Goal: Task Accomplishment & Management: Manage account settings

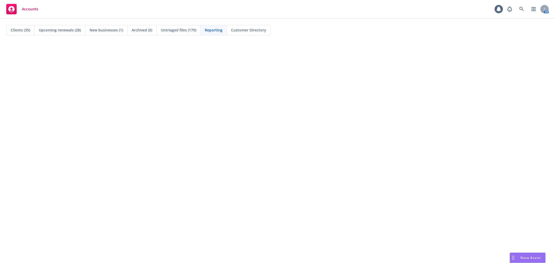
click at [24, 28] on span "Clients (35)" at bounding box center [21, 29] width 20 height 5
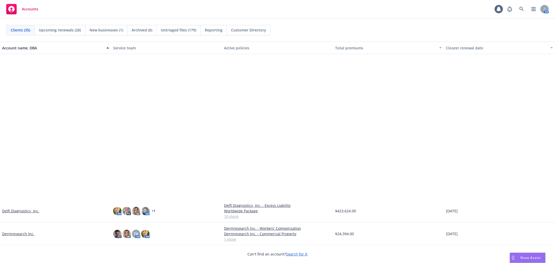
scroll to position [173, 0]
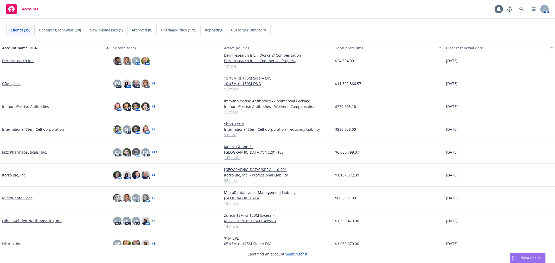
click at [19, 151] on link "Jazz Pharmaceuticals, Inc." at bounding box center [24, 152] width 45 height 5
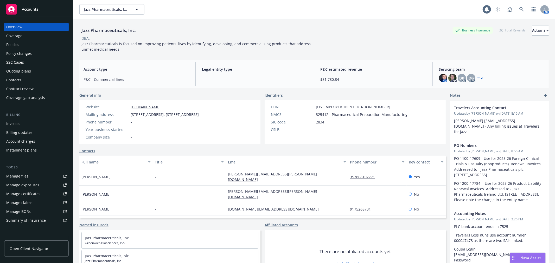
click at [33, 46] on div "Policies" at bounding box center [36, 45] width 60 height 8
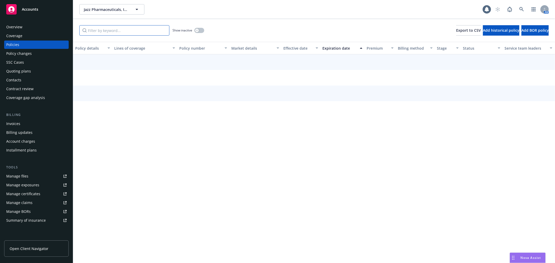
click at [113, 32] on input "Filter by keyword..." at bounding box center [124, 30] width 90 height 10
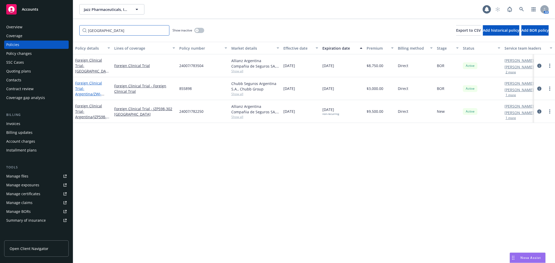
type input "[GEOGRAPHIC_DATA]"
click at [93, 88] on span "- [GEOGRAPHIC_DATA]/ZWI-ZW25-301" at bounding box center [89, 94] width 29 height 16
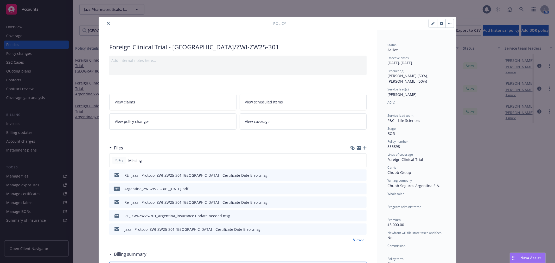
drag, startPoint x: 360, startPoint y: 175, endPoint x: 341, endPoint y: 189, distance: 24.0
click at [341, 189] on div "Policy Missing RE_ Jazz - Protocol ZWI-ZW25-301 Argentina - Certificate Date Er…" at bounding box center [237, 195] width 257 height 82
click at [361, 188] on icon "preview file" at bounding box center [361, 189] width 5 height 4
click at [358, 241] on link "View all" at bounding box center [360, 239] width 14 height 5
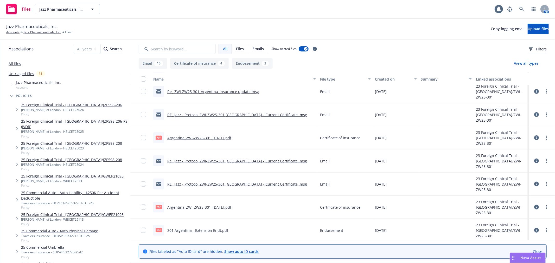
scroll to position [328, 0]
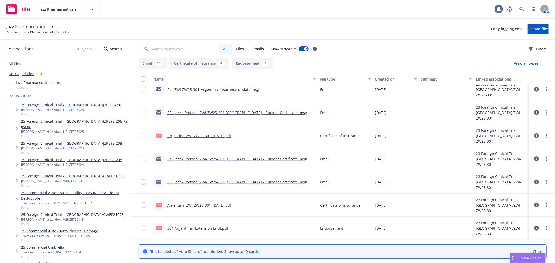
click at [209, 228] on link "301 Argentina - Extension Endt.pdf" at bounding box center [197, 228] width 61 height 5
drag, startPoint x: 37, startPoint y: 34, endPoint x: 43, endPoint y: 33, distance: 6.1
click at [37, 34] on link "Jazz Pharmaceuticals, Inc." at bounding box center [42, 32] width 37 height 5
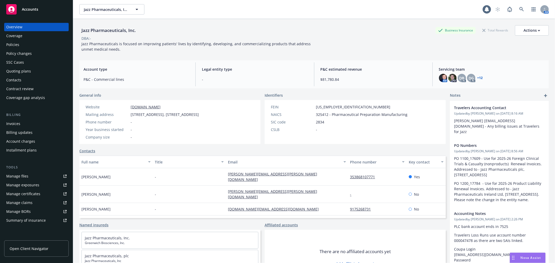
click at [21, 42] on div "Policies" at bounding box center [36, 45] width 60 height 8
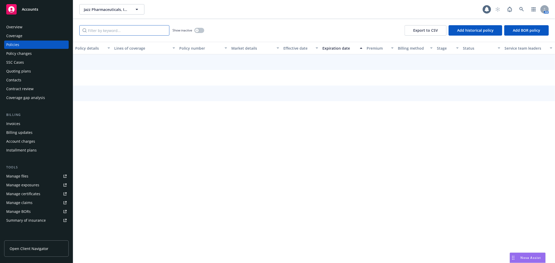
click at [101, 30] on input "Filter by keyword..." at bounding box center [124, 30] width 90 height 10
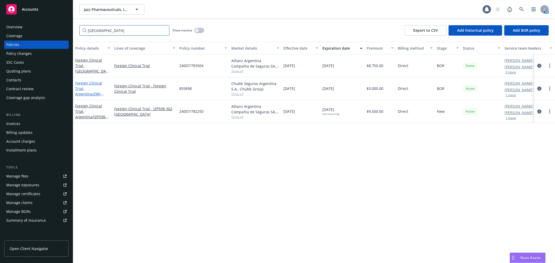
type input "[GEOGRAPHIC_DATA]"
click at [91, 90] on span "- [GEOGRAPHIC_DATA]/ZWI-ZW25-301" at bounding box center [89, 94] width 29 height 16
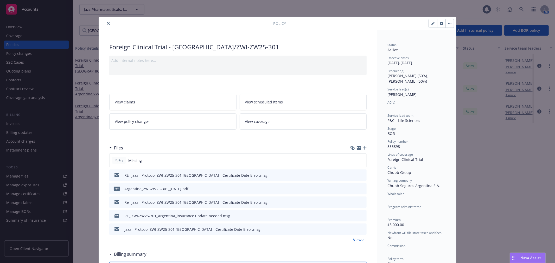
click at [429, 24] on button "button" at bounding box center [433, 23] width 8 height 8
select select "BOR"
select select "other"
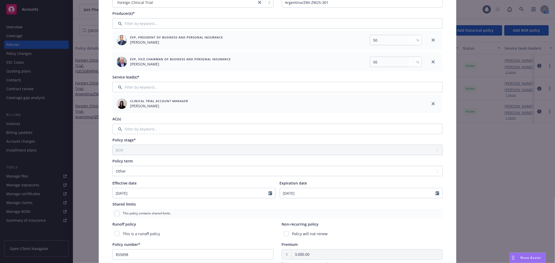
scroll to position [144, 0]
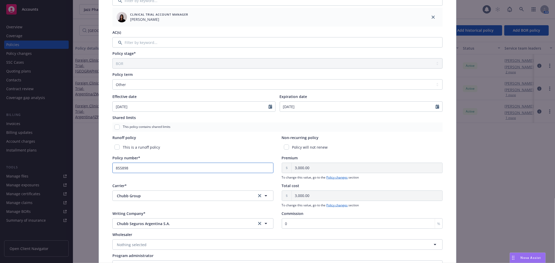
click at [112, 165] on input "855898" at bounding box center [192, 168] width 161 height 10
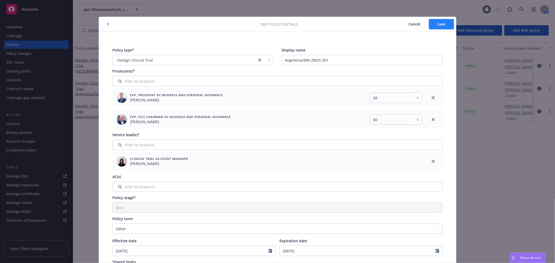
type input "0855898"
click at [443, 22] on span "Save" at bounding box center [441, 24] width 8 height 5
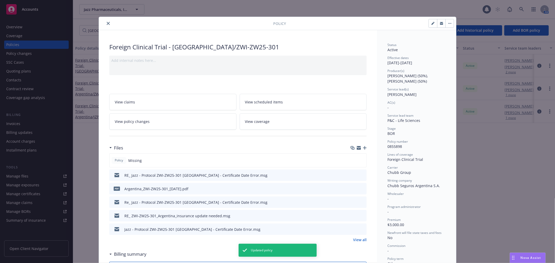
drag, startPoint x: 106, startPoint y: 22, endPoint x: 115, endPoint y: 23, distance: 9.1
click at [107, 22] on icon "close" at bounding box center [108, 23] width 3 height 3
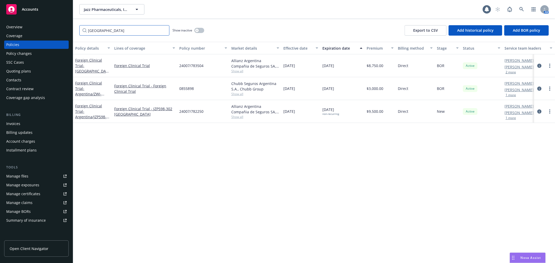
drag, startPoint x: 115, startPoint y: 31, endPoint x: 60, endPoint y: 30, distance: 54.4
click at [60, 30] on div "Accounts Overview Coverage Policies Policy changes SSC Cases Quoting plans Cont…" at bounding box center [277, 131] width 555 height 263
paste input "31-0000043"
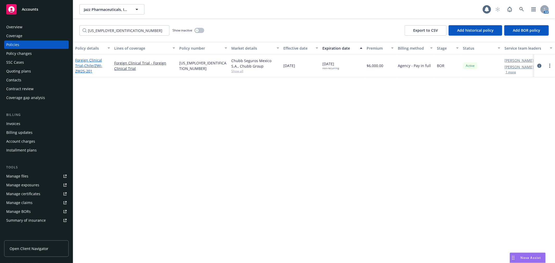
click at [90, 63] on span "- Chile/ZWI-ZW25-201" at bounding box center [88, 68] width 27 height 10
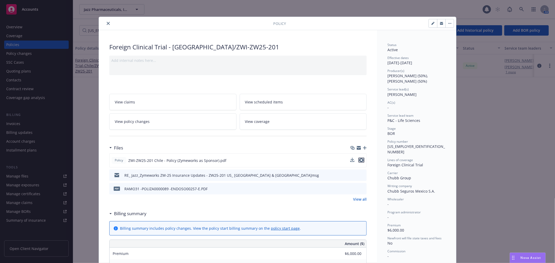
click at [361, 161] on icon "preview file" at bounding box center [361, 160] width 5 height 4
click at [107, 23] on icon "close" at bounding box center [108, 23] width 3 height 3
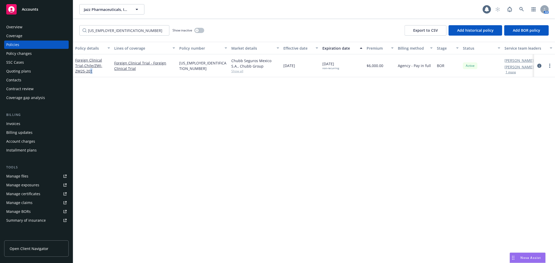
drag, startPoint x: 82, startPoint y: 72, endPoint x: 113, endPoint y: 64, distance: 32.0
click at [80, 71] on div "Foreign Clinical Trial - Chile/ZWI-ZW25-201" at bounding box center [92, 66] width 35 height 16
drag, startPoint x: 116, startPoint y: 33, endPoint x: 56, endPoint y: 29, distance: 59.5
click at [55, 30] on div "Accounts Overview Coverage Policies Policy changes SSC Cases Quoting plans Cont…" at bounding box center [277, 131] width 555 height 263
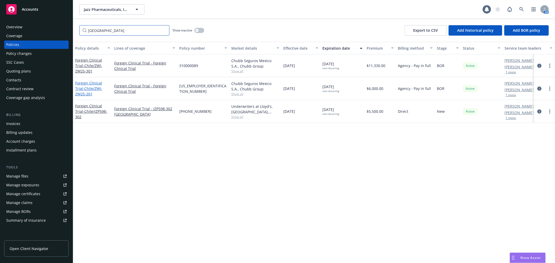
type input "chile"
click at [90, 87] on span "- Chile/ZWI-ZW25-201" at bounding box center [88, 91] width 27 height 10
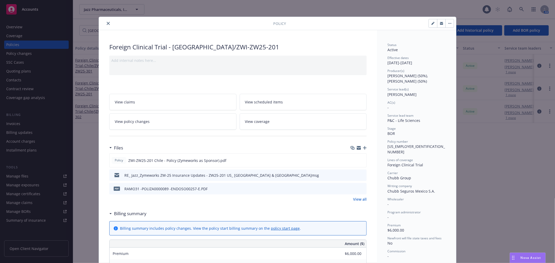
scroll to position [16, 0]
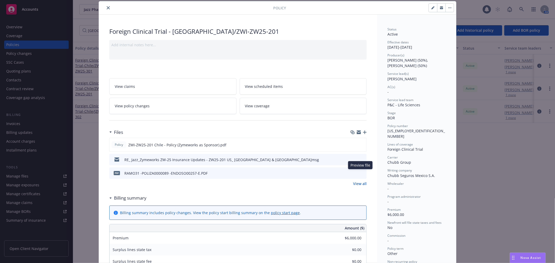
click at [362, 174] on icon "preview file" at bounding box center [361, 173] width 5 height 4
click at [360, 145] on icon "preview file" at bounding box center [361, 145] width 5 height 4
click at [107, 7] on icon "close" at bounding box center [108, 7] width 3 height 3
click at [26, 42] on div "Policy Foreign Clinical Trial - Chile/ZWI-ZW25-201 Add internal notes here... V…" at bounding box center [277, 131] width 555 height 263
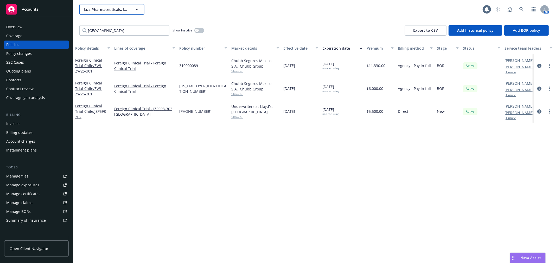
click at [107, 8] on span "Jazz Pharmaceuticals, Inc." at bounding box center [106, 9] width 45 height 5
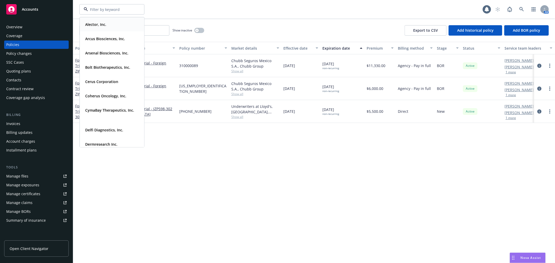
click at [105, 29] on div "Alector, Inc. Type Commercial FEIN 82-2933343" at bounding box center [112, 25] width 64 height 14
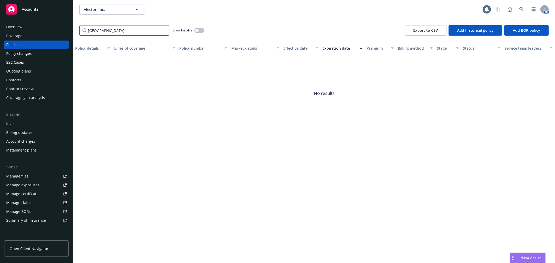
click at [101, 33] on input "chile" at bounding box center [124, 30] width 90 height 10
drag, startPoint x: 35, startPoint y: 30, endPoint x: 27, endPoint y: 27, distance: 8.9
click at [24, 29] on div "Accounts Overview Coverage Policies Policy changes SSC Cases Quoting plans Cont…" at bounding box center [277, 131] width 555 height 263
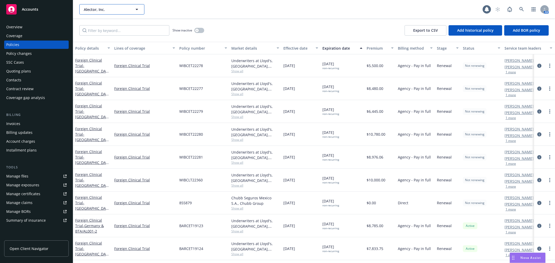
click at [100, 12] on span "Alector, Inc." at bounding box center [106, 9] width 45 height 5
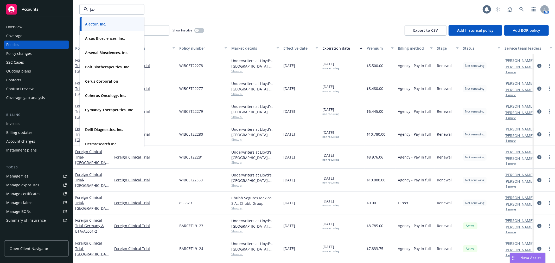
type input "jazz"
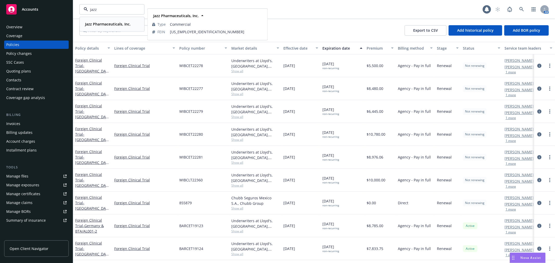
click at [99, 24] on strong "Jazz Pharmaceuticals, Inc." at bounding box center [108, 24] width 46 height 5
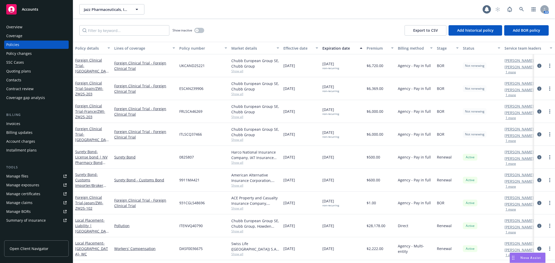
click at [15, 44] on div "Policies" at bounding box center [12, 45] width 13 height 8
click at [420, 32] on span "Export to CSV" at bounding box center [425, 30] width 25 height 5
click at [112, 31] on input "Filter by keyword..." at bounding box center [124, 30] width 90 height 10
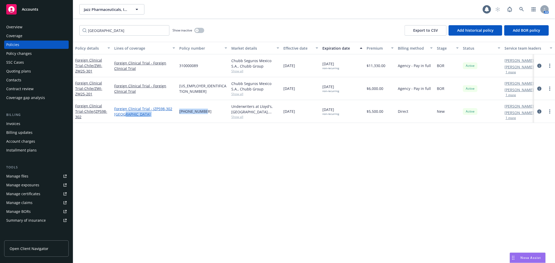
drag, startPoint x: 181, startPoint y: 111, endPoint x: 173, endPoint y: 111, distance: 8.1
click at [173, 111] on div "Foreign Clinical Trial - Chile/JZP598-302 Foreign Clinical Trial - JZP598-302 C…" at bounding box center [324, 111] width 502 height 23
copy div "03-51-000072"
click at [200, 112] on span "03-51-000072" at bounding box center [195, 111] width 32 height 5
drag, startPoint x: 208, startPoint y: 111, endPoint x: 180, endPoint y: 112, distance: 28.4
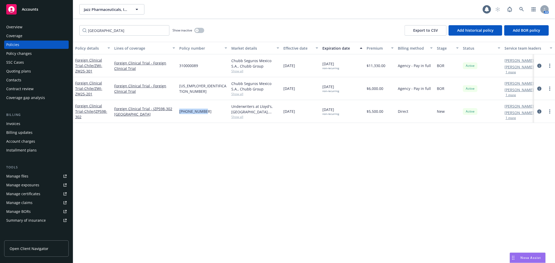
click at [180, 112] on div "03-51-000072" at bounding box center [203, 111] width 52 height 23
copy span "03-51-000072"
drag, startPoint x: 198, startPoint y: 91, endPoint x: 204, endPoint y: 91, distance: 6.2
click at [198, 91] on span "31-0000043" at bounding box center [203, 88] width 48 height 11
drag, startPoint x: 202, startPoint y: 87, endPoint x: 180, endPoint y: 87, distance: 22.1
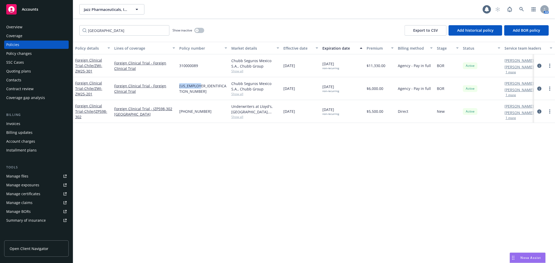
click at [180, 87] on div "31-0000043" at bounding box center [203, 88] width 52 height 23
copy span "31-0000043"
click at [210, 112] on div "03-51-000072" at bounding box center [203, 111] width 52 height 23
drag, startPoint x: 209, startPoint y: 111, endPoint x: 178, endPoint y: 113, distance: 31.0
click at [178, 113] on div "03-51-000072" at bounding box center [203, 111] width 52 height 23
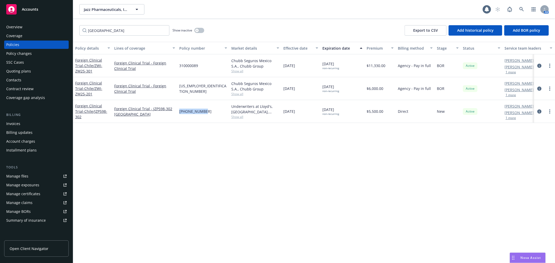
copy span "03-51-000072"
click at [199, 89] on span "31-0000043" at bounding box center [203, 88] width 48 height 11
drag, startPoint x: 203, startPoint y: 89, endPoint x: 176, endPoint y: 89, distance: 27.1
click at [176, 89] on div "Foreign Clinical Trial - Chile/ZWI-ZW25-201 Foreign Clinical Trial - Foreign Cl…" at bounding box center [324, 88] width 502 height 23
copy div "31-0000043"
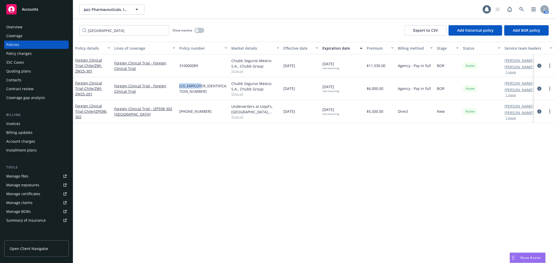
click at [214, 93] on div "31-0000043" at bounding box center [203, 88] width 52 height 23
click at [175, 87] on div "Foreign Clinical Trial - Chile/ZWI-ZW25-201 Foreign Clinical Trial - Foreign Cl…" at bounding box center [324, 88] width 502 height 23
click at [209, 87] on div "31-0000043" at bounding box center [203, 88] width 52 height 23
drag, startPoint x: 206, startPoint y: 87, endPoint x: 179, endPoint y: 89, distance: 26.6
click at [179, 89] on div "31-0000043" at bounding box center [203, 88] width 52 height 23
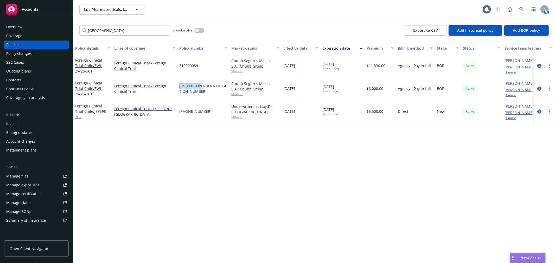
click at [207, 67] on div "310000089" at bounding box center [203, 65] width 52 height 23
drag, startPoint x: 199, startPoint y: 63, endPoint x: 178, endPoint y: 65, distance: 21.0
click at [178, 65] on div "310000089" at bounding box center [203, 65] width 52 height 23
copy span "310000089"
click at [9, 29] on div "Accounts Overview Coverage Policies Policy changes SSC Cases Quoting plans Cont…" at bounding box center [277, 131] width 555 height 263
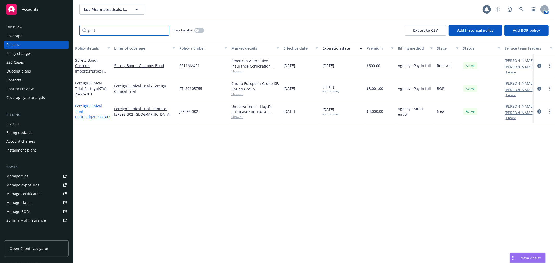
type input "port"
click at [99, 110] on span "- Portugal/JZP598-302" at bounding box center [92, 114] width 35 height 10
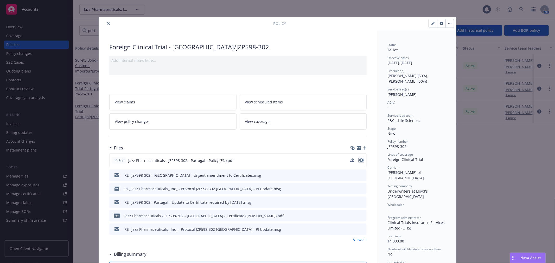
click at [361, 159] on icon "preview file" at bounding box center [361, 160] width 5 height 4
click at [359, 175] on icon "preview file" at bounding box center [361, 175] width 5 height 4
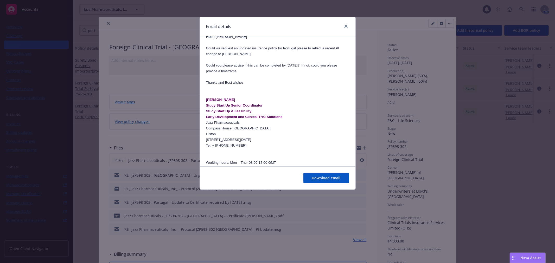
scroll to position [1288, 0]
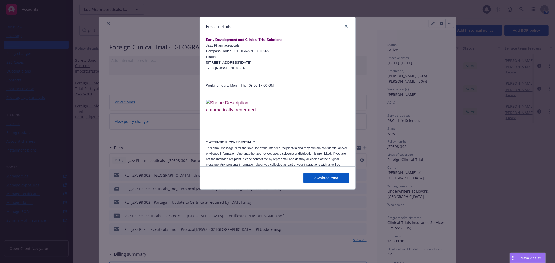
click at [315, 250] on div "Email details RE: JZP598-302 - Portugal - Urgent amendment to Certificates Wedn…" at bounding box center [277, 131] width 555 height 263
click at [347, 25] on link "close" at bounding box center [346, 26] width 6 height 6
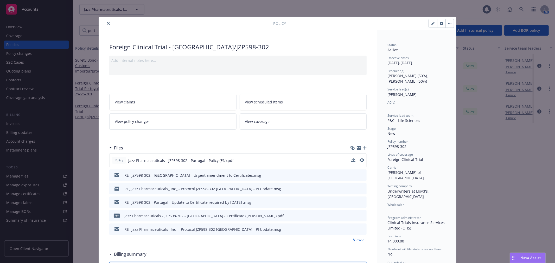
click at [361, 176] on icon "preview file" at bounding box center [361, 175] width 5 height 4
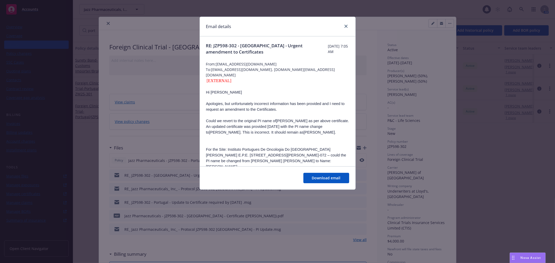
click at [284, 244] on div "Email details RE: JZP598-302 - Portugal - Urgent amendment to Certificates Wedn…" at bounding box center [277, 131] width 555 height 263
click at [347, 24] on link "close" at bounding box center [346, 26] width 6 height 6
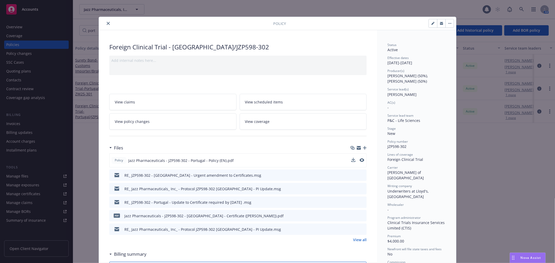
click at [361, 217] on icon "preview file" at bounding box center [361, 216] width 5 height 4
click at [107, 22] on icon "close" at bounding box center [108, 23] width 3 height 3
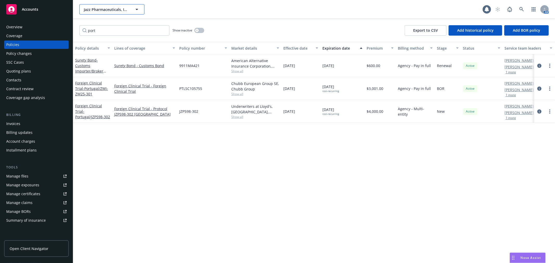
click at [108, 10] on span "Jazz Pharmaceuticals, Inc." at bounding box center [106, 9] width 45 height 5
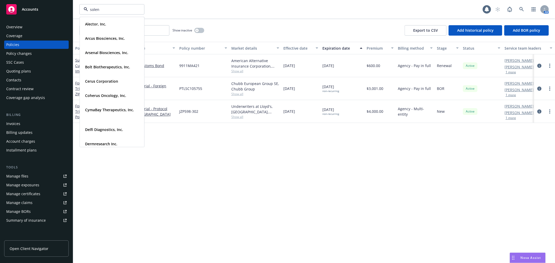
type input "soleno"
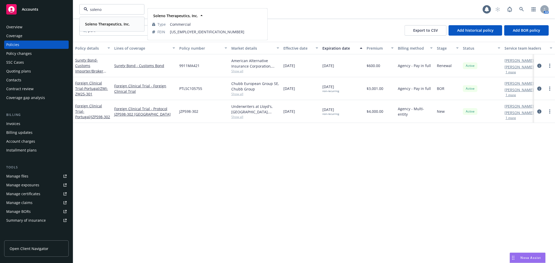
click at [103, 26] on strong "Soleno Therapeutics, Inc." at bounding box center [107, 24] width 45 height 5
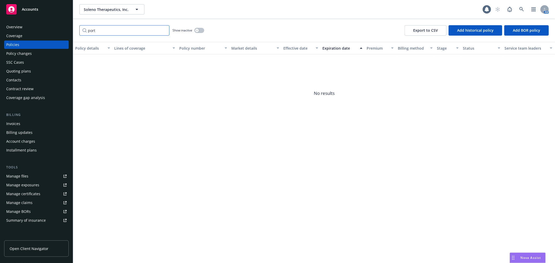
drag, startPoint x: 100, startPoint y: 34, endPoint x: 45, endPoint y: 23, distance: 56.6
click at [43, 23] on div "Accounts Overview Coverage Policies Policy changes SSC Cases Quoting plans Cont…" at bounding box center [277, 131] width 555 height 263
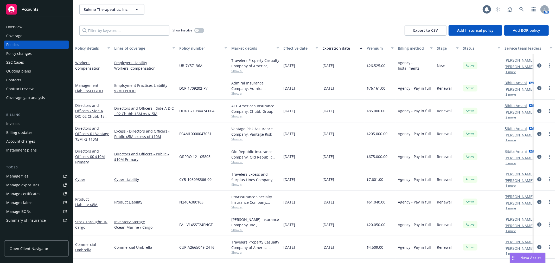
click at [30, 72] on div "Quoting plans" at bounding box center [18, 71] width 25 height 8
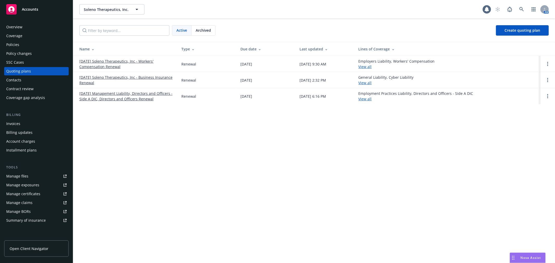
click at [111, 64] on link "09/01/25 Soleno Therapeutics, Inc - Workers' Compensation Renewal" at bounding box center [126, 64] width 94 height 11
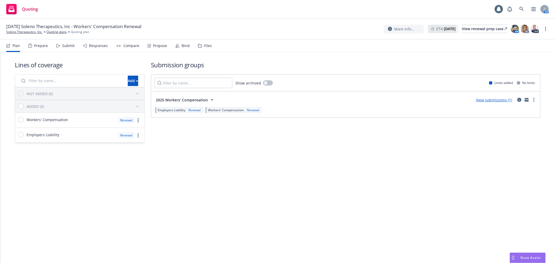
click at [187, 46] on div "Bind" at bounding box center [186, 46] width 8 height 4
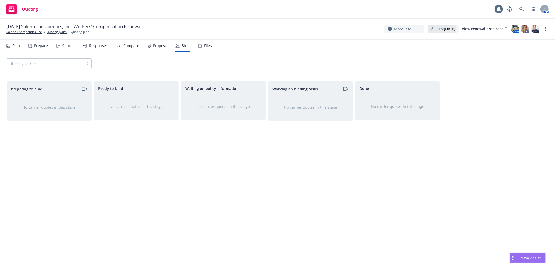
click at [155, 47] on div "Propose" at bounding box center [160, 46] width 14 height 4
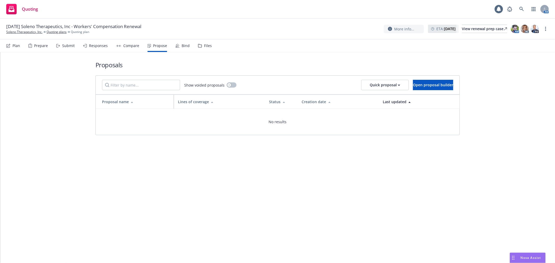
click at [131, 46] on div "Compare" at bounding box center [131, 46] width 16 height 4
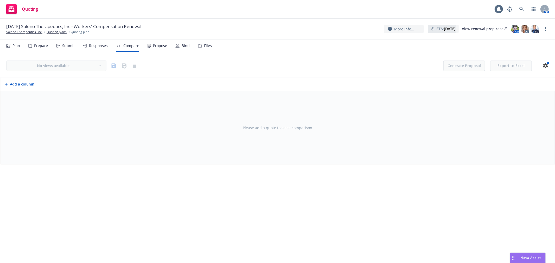
click at [96, 49] on div "Responses" at bounding box center [95, 46] width 25 height 12
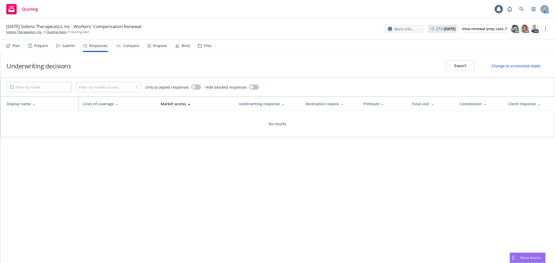
click at [66, 47] on div "Submit" at bounding box center [68, 46] width 12 height 4
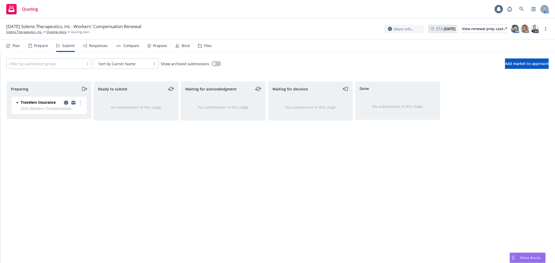
click at [66, 103] on icon "copy logging email" at bounding box center [66, 103] width 4 height 4
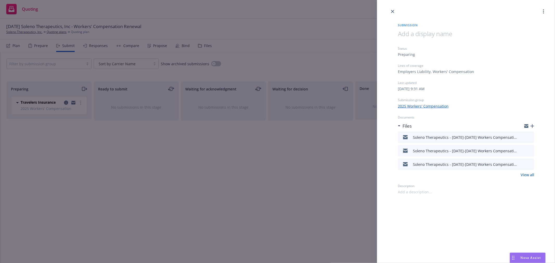
click at [214, 148] on div "Submission Status Preparing Lines of coverage Employers Liability, Workers' Com…" at bounding box center [277, 131] width 555 height 263
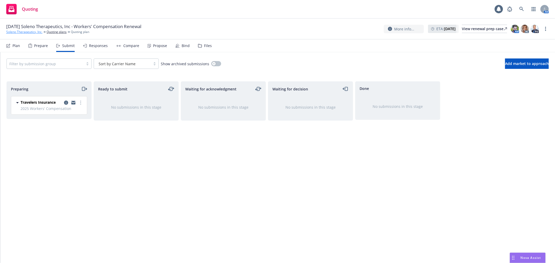
click at [18, 32] on link "Soleno Therapeutics, Inc." at bounding box center [24, 32] width 36 height 5
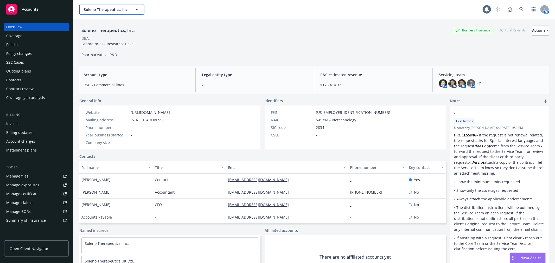
click at [111, 12] on button "Soleno Therapeutics, Inc." at bounding box center [111, 9] width 65 height 10
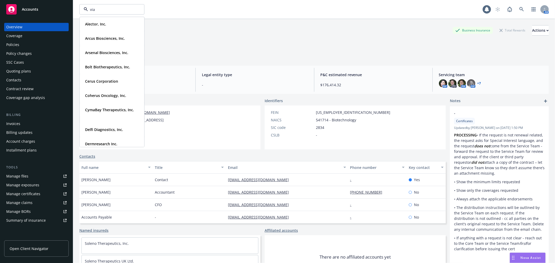
type input "vial"
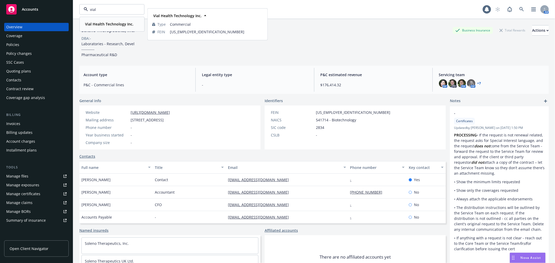
click at [107, 22] on strong "Vial Health Technology Inc." at bounding box center [109, 24] width 48 height 5
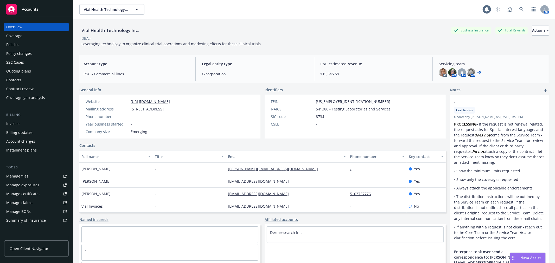
click at [28, 43] on div "Policies" at bounding box center [36, 45] width 60 height 8
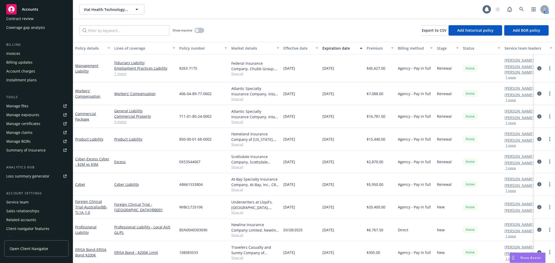
scroll to position [76, 0]
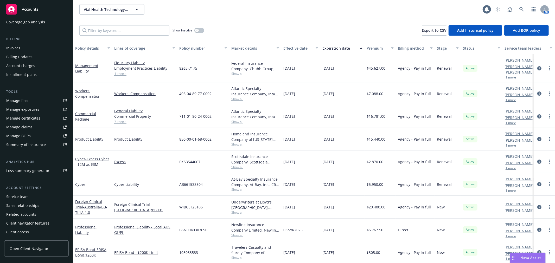
click at [28, 198] on div "Service team" at bounding box center [36, 197] width 60 height 8
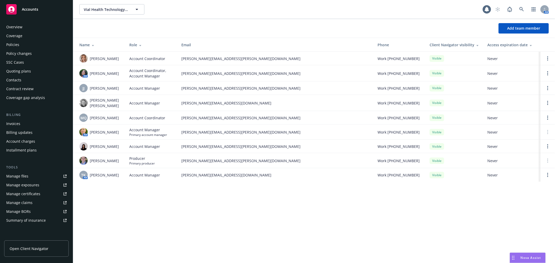
click at [34, 41] on div "Policies" at bounding box center [36, 45] width 60 height 8
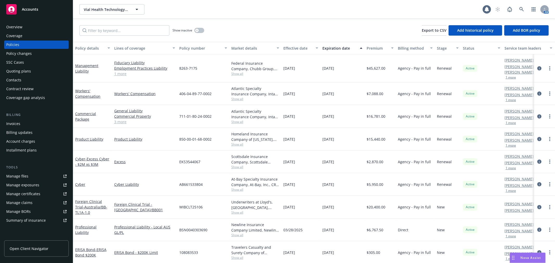
click at [513, 122] on button "1 more" at bounding box center [511, 123] width 10 height 3
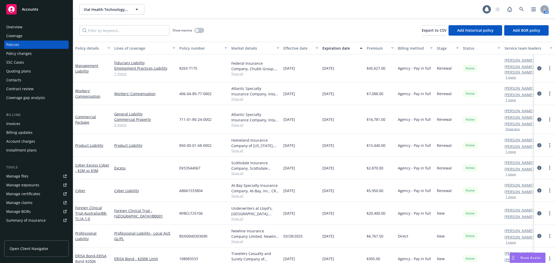
click at [512, 196] on button "1 more" at bounding box center [511, 197] width 10 height 3
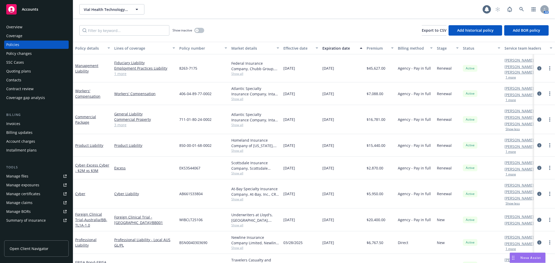
scroll to position [13, 0]
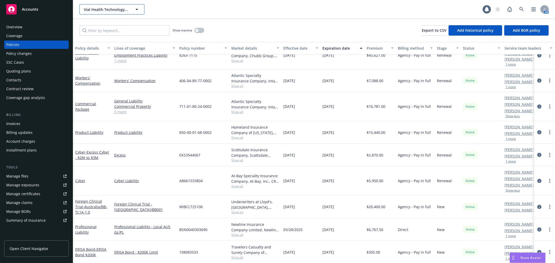
click at [99, 5] on button "Vial Health Technology Inc." at bounding box center [111, 9] width 65 height 10
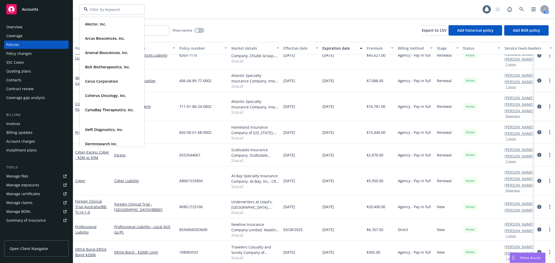
click at [108, 9] on input at bounding box center [111, 9] width 46 height 5
type input "JAZZ"
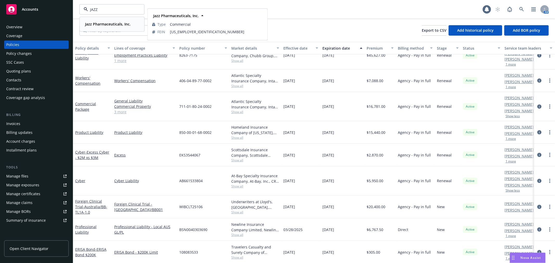
click at [106, 24] on strong "Jazz Pharmaceuticals, Inc." at bounding box center [108, 24] width 46 height 5
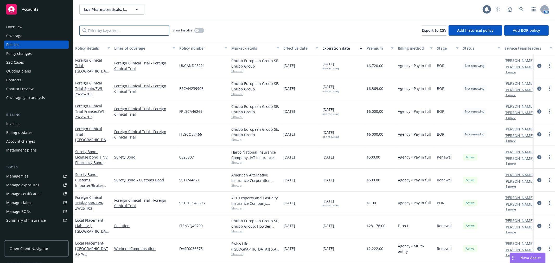
click at [113, 33] on input "Filter by keyword..." at bounding box center [124, 30] width 90 height 10
paste input "16FFA35A"
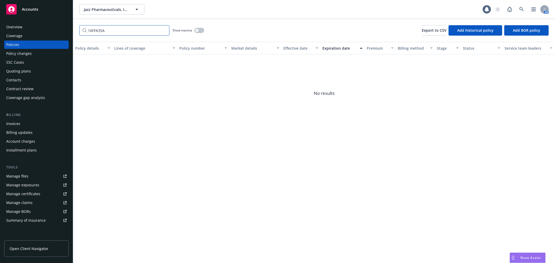
type input "16FFA35A"
click at [24, 123] on div "Invoices" at bounding box center [36, 124] width 60 height 8
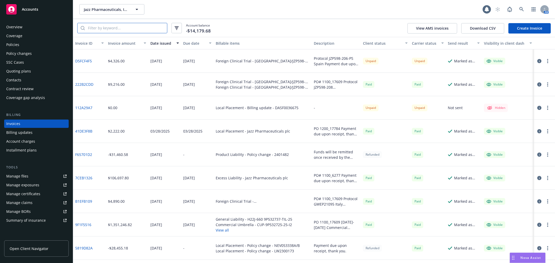
click at [110, 30] on input "search" at bounding box center [126, 28] width 82 height 10
paste input "16FFA35A"
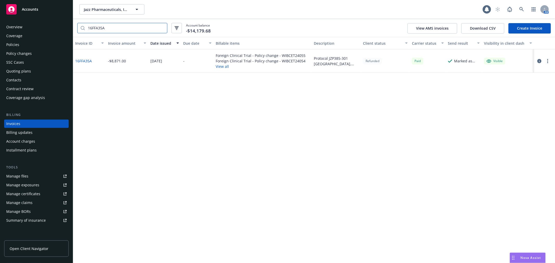
type input "16FFA35A"
click at [25, 27] on div "Overview" at bounding box center [36, 27] width 60 height 8
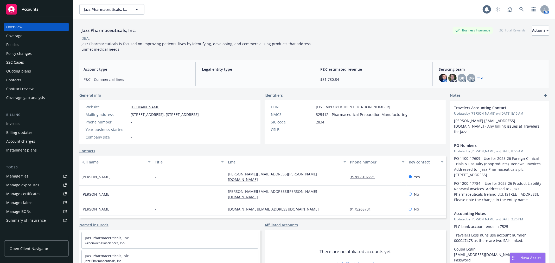
click at [28, 79] on div "Contacts" at bounding box center [36, 80] width 60 height 8
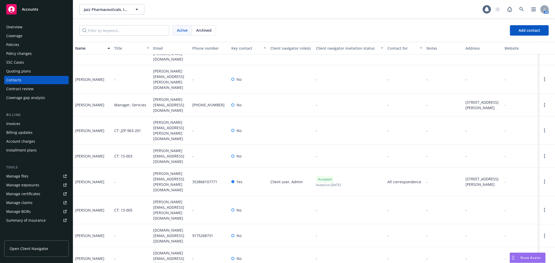
scroll to position [170, 0]
